Goal: Transaction & Acquisition: Purchase product/service

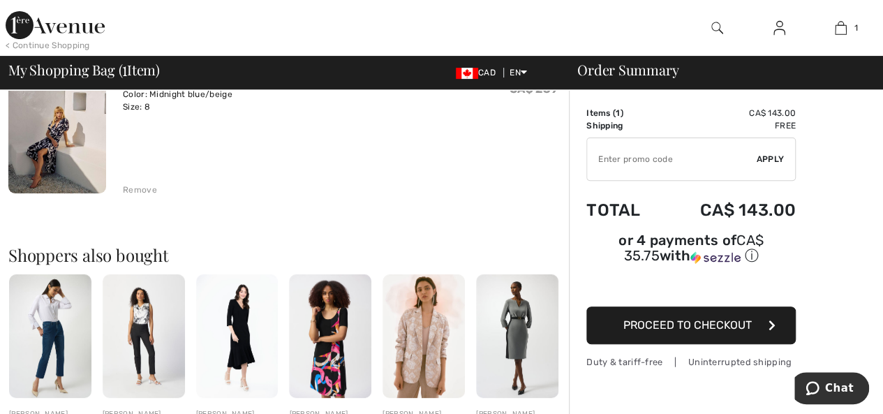
scroll to position [186, 0]
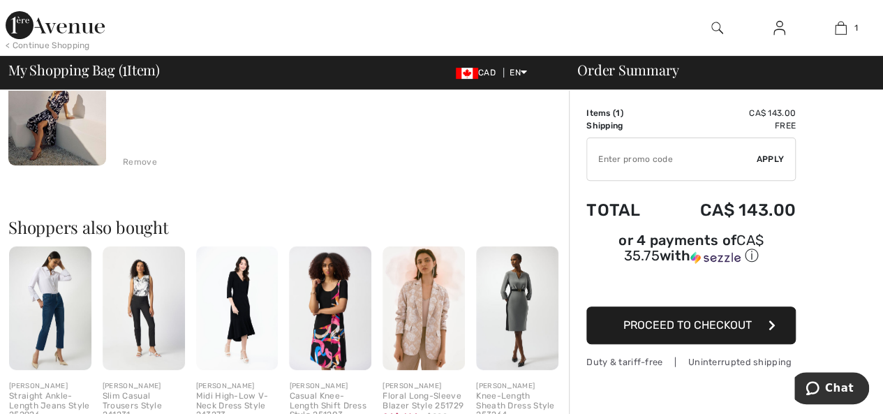
click at [680, 318] on span "Proceed to Checkout" at bounding box center [687, 324] width 128 height 13
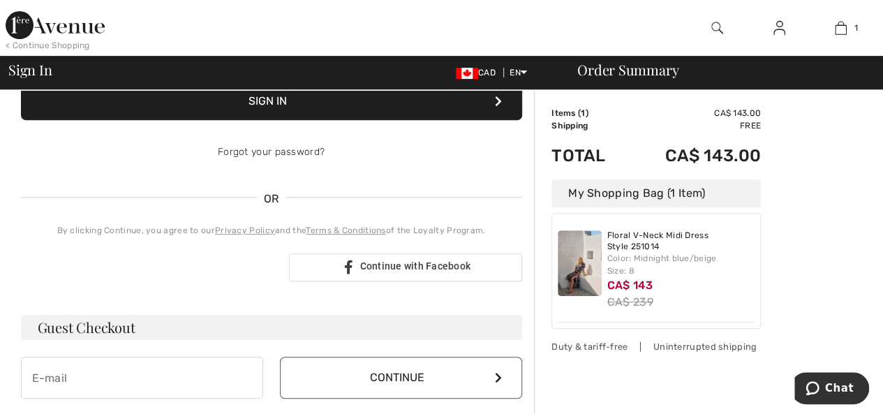
scroll to position [223, 0]
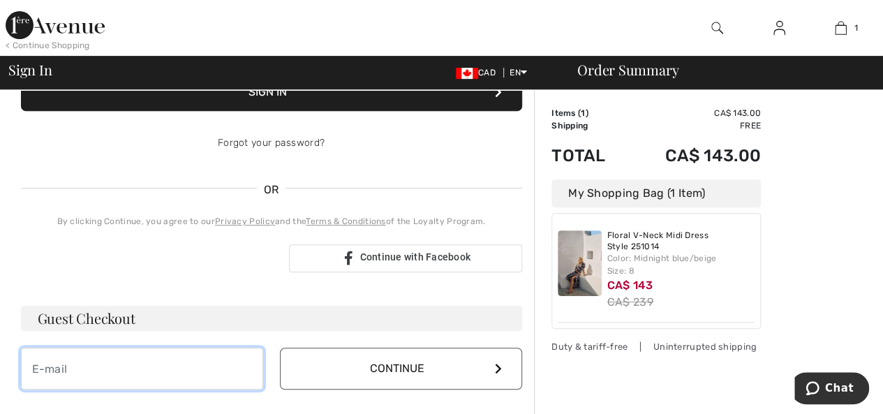
click at [114, 354] on input "email" at bounding box center [142, 368] width 242 height 42
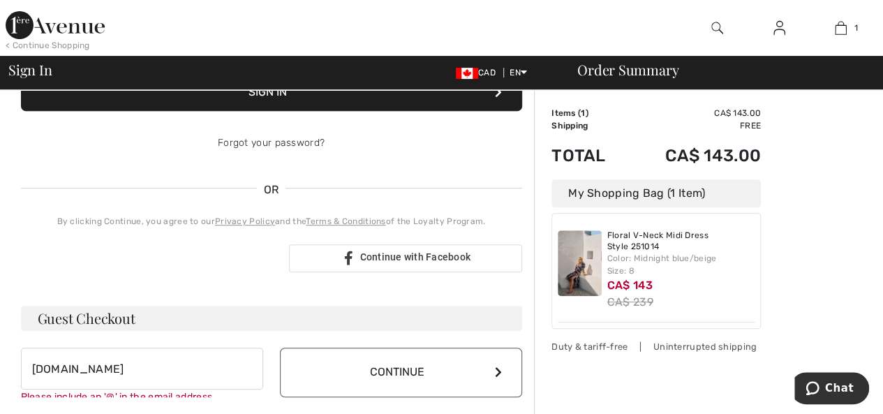
click at [495, 364] on button "Continue" at bounding box center [401, 372] width 242 height 50
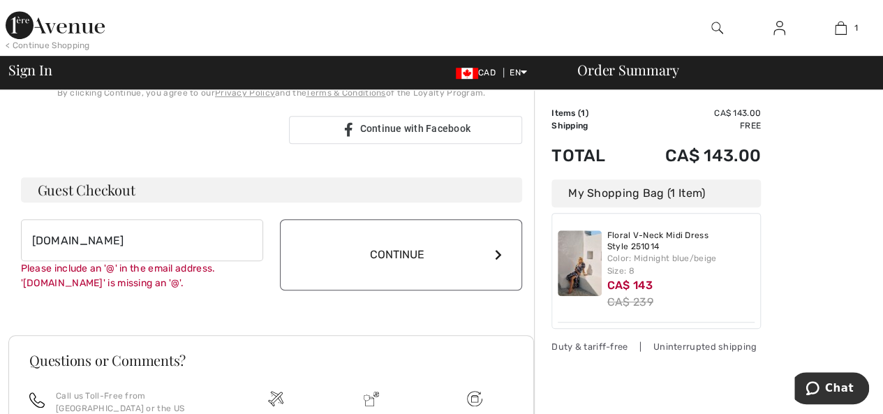
scroll to position [458, 0]
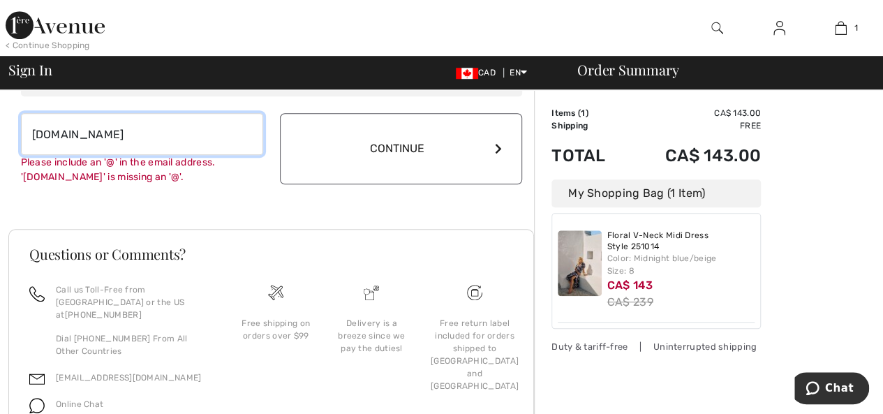
click at [106, 130] on input "[DOMAIN_NAME]" at bounding box center [142, 134] width 242 height 42
click at [181, 128] on input "[EMAIL_ADDRESS][DOMAIN_NAME]" at bounding box center [142, 134] width 242 height 42
type input "[EMAIL_ADDRESS][DOMAIN_NAME]"
click at [280, 113] on button "Continue" at bounding box center [401, 148] width 242 height 71
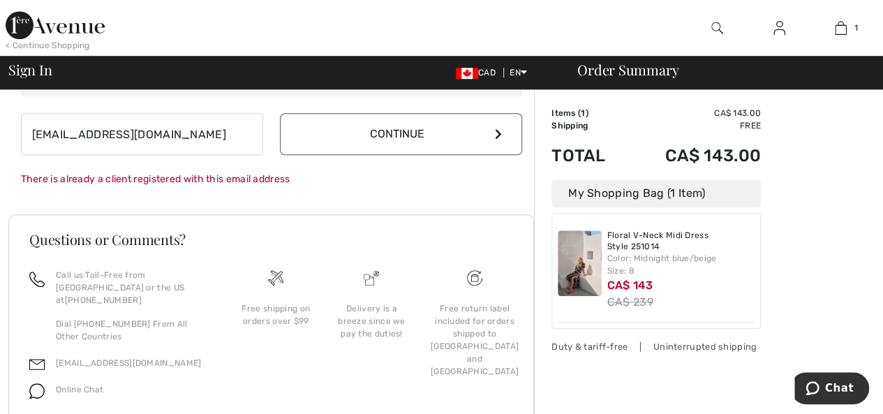
click at [397, 133] on button "Continue" at bounding box center [401, 134] width 242 height 42
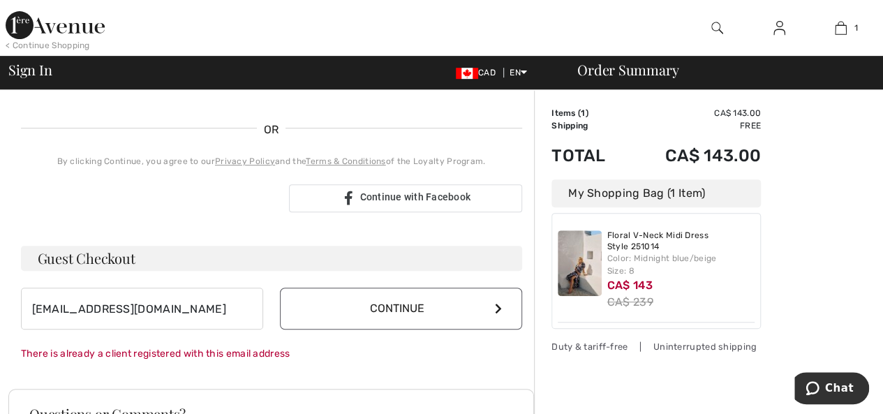
scroll to position [288, 0]
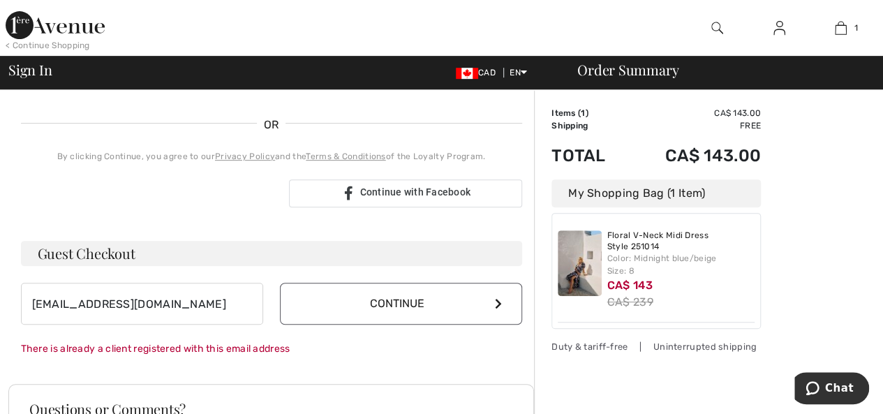
click at [495, 299] on icon at bounding box center [498, 303] width 7 height 11
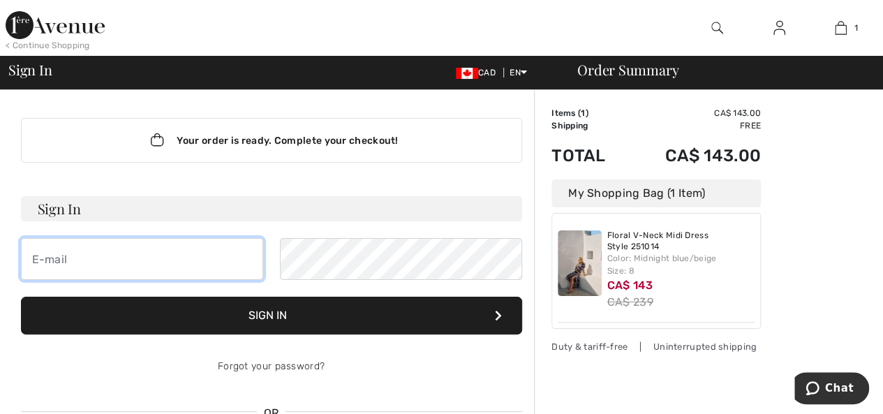
click at [71, 252] on input "email" at bounding box center [142, 259] width 242 height 42
type input "[EMAIL_ADDRESS][DOMAIN_NAME]"
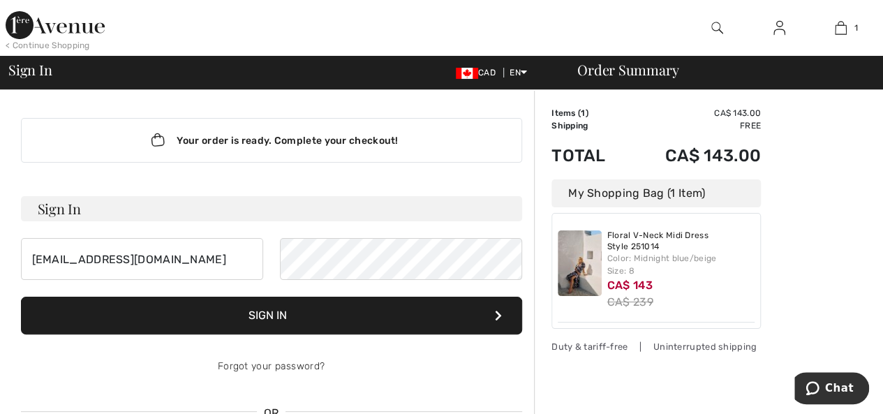
click at [285, 314] on button "Sign In" at bounding box center [271, 316] width 501 height 38
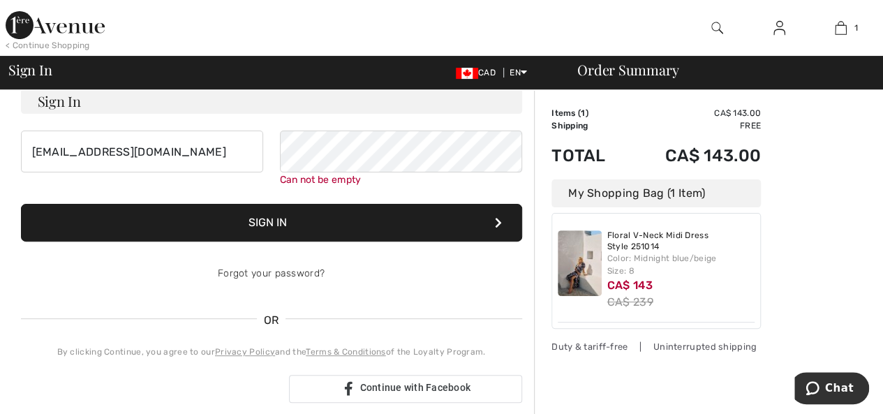
scroll to position [126, 0]
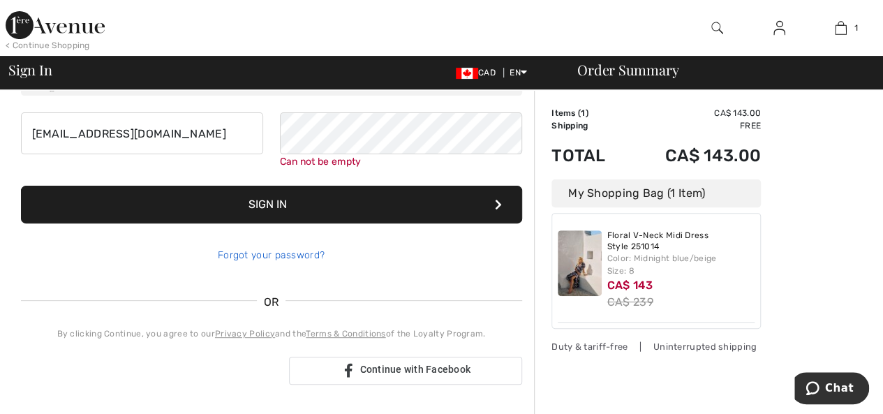
click at [292, 251] on link "Forgot your password?" at bounding box center [271, 255] width 107 height 12
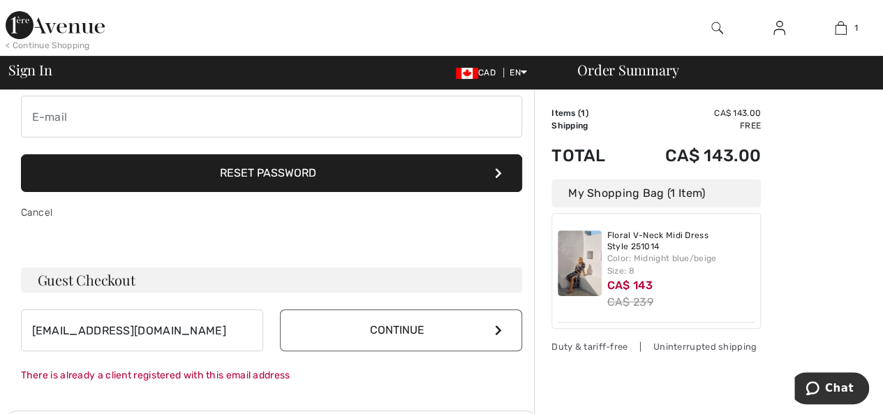
click at [300, 169] on button "Reset Password" at bounding box center [271, 173] width 501 height 38
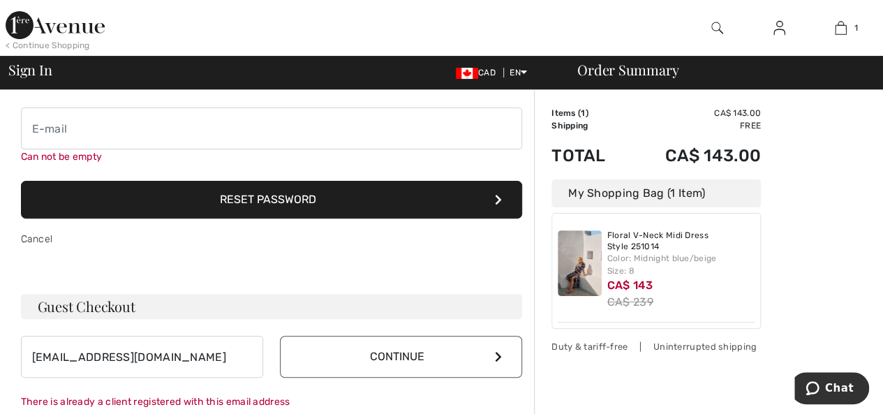
scroll to position [109, 0]
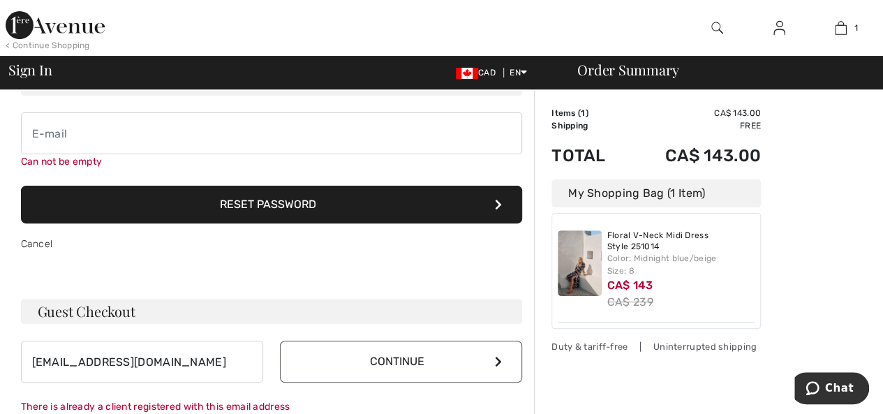
click at [500, 204] on icon at bounding box center [498, 204] width 7 height 11
click at [272, 200] on button "Reset Password" at bounding box center [271, 205] width 501 height 38
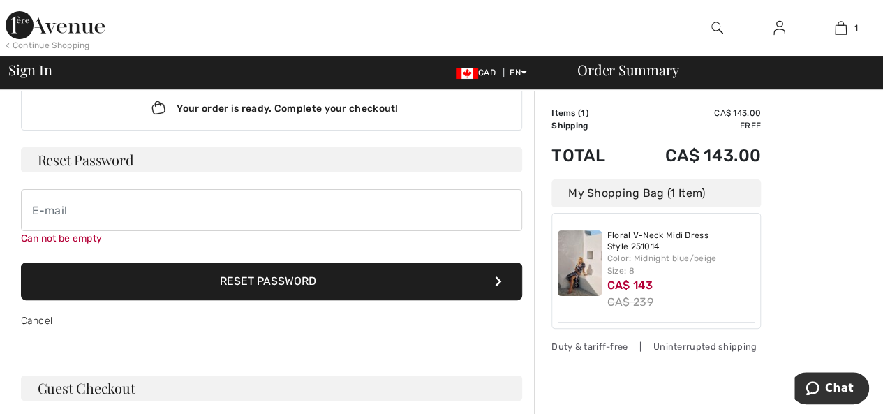
scroll to position [0, 0]
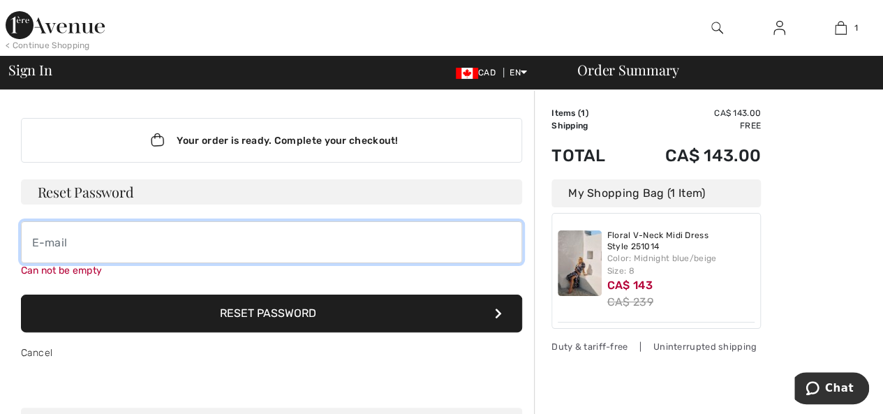
click at [74, 242] on input "email" at bounding box center [271, 242] width 501 height 42
type input "[EMAIL_ADDRESS][DOMAIN_NAME]"
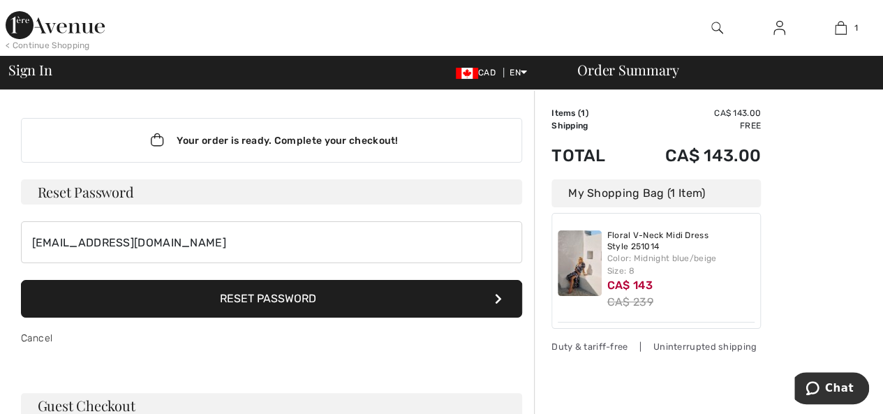
click at [267, 311] on button "Reset Password" at bounding box center [271, 299] width 501 height 38
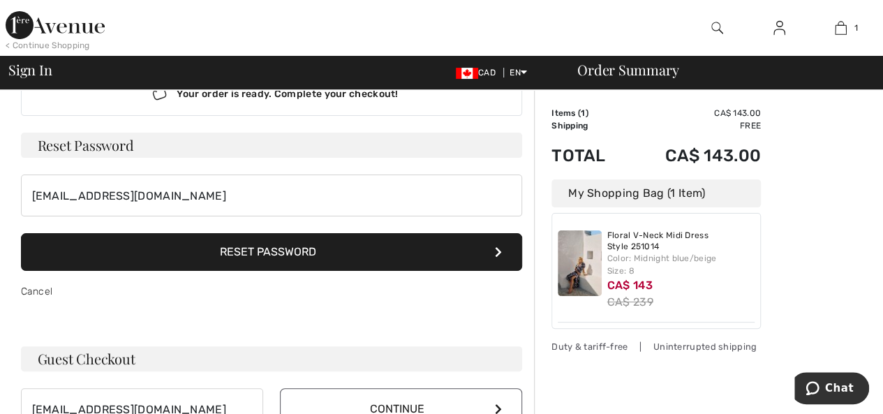
scroll to position [56, 0]
